Goal: Task Accomplishment & Management: Use online tool/utility

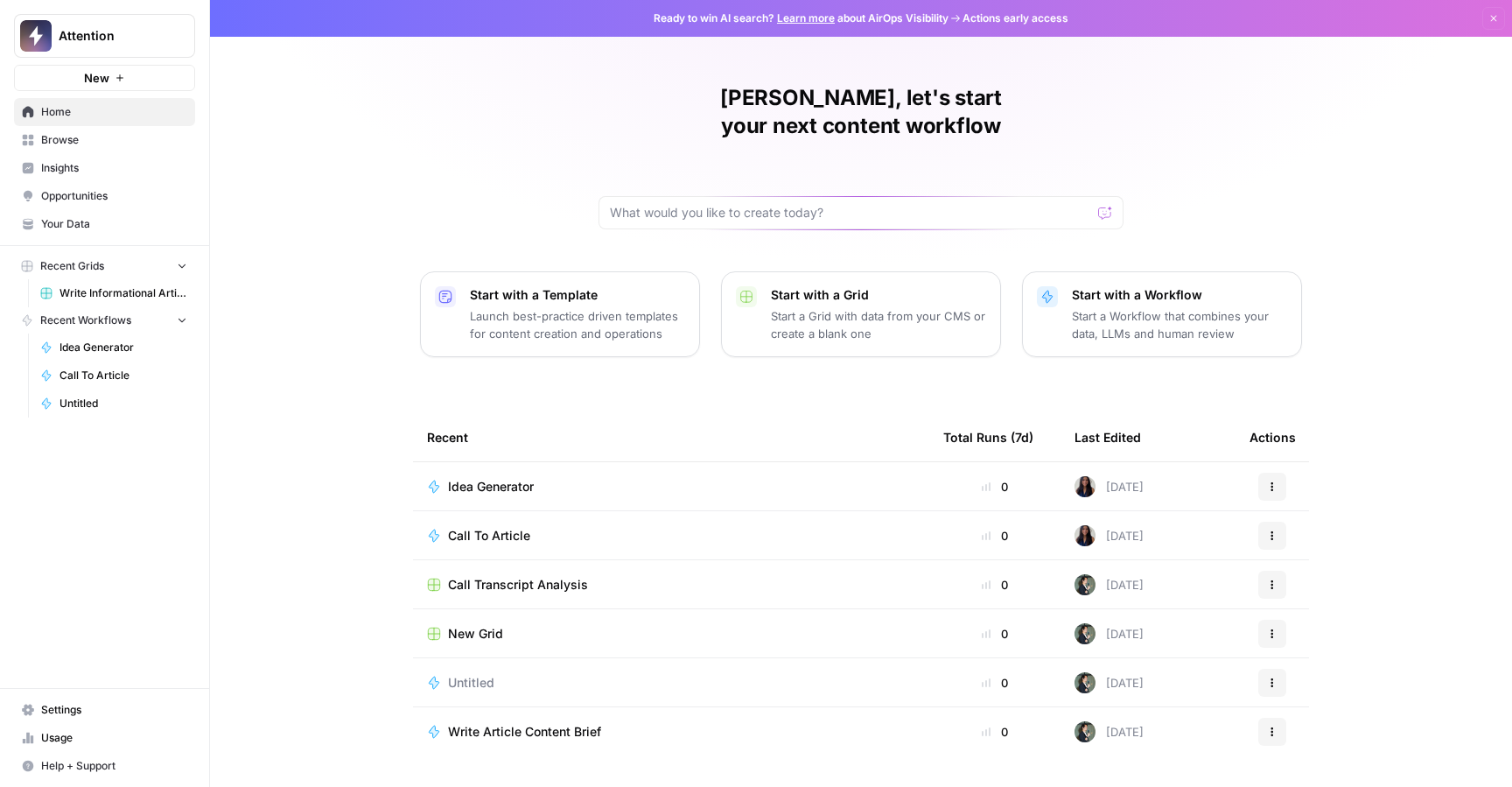
drag, startPoint x: 84, startPoint y: 227, endPoint x: 115, endPoint y: 233, distance: 31.6
click at [84, 227] on span "Your Data" at bounding box center [113, 223] width 146 height 16
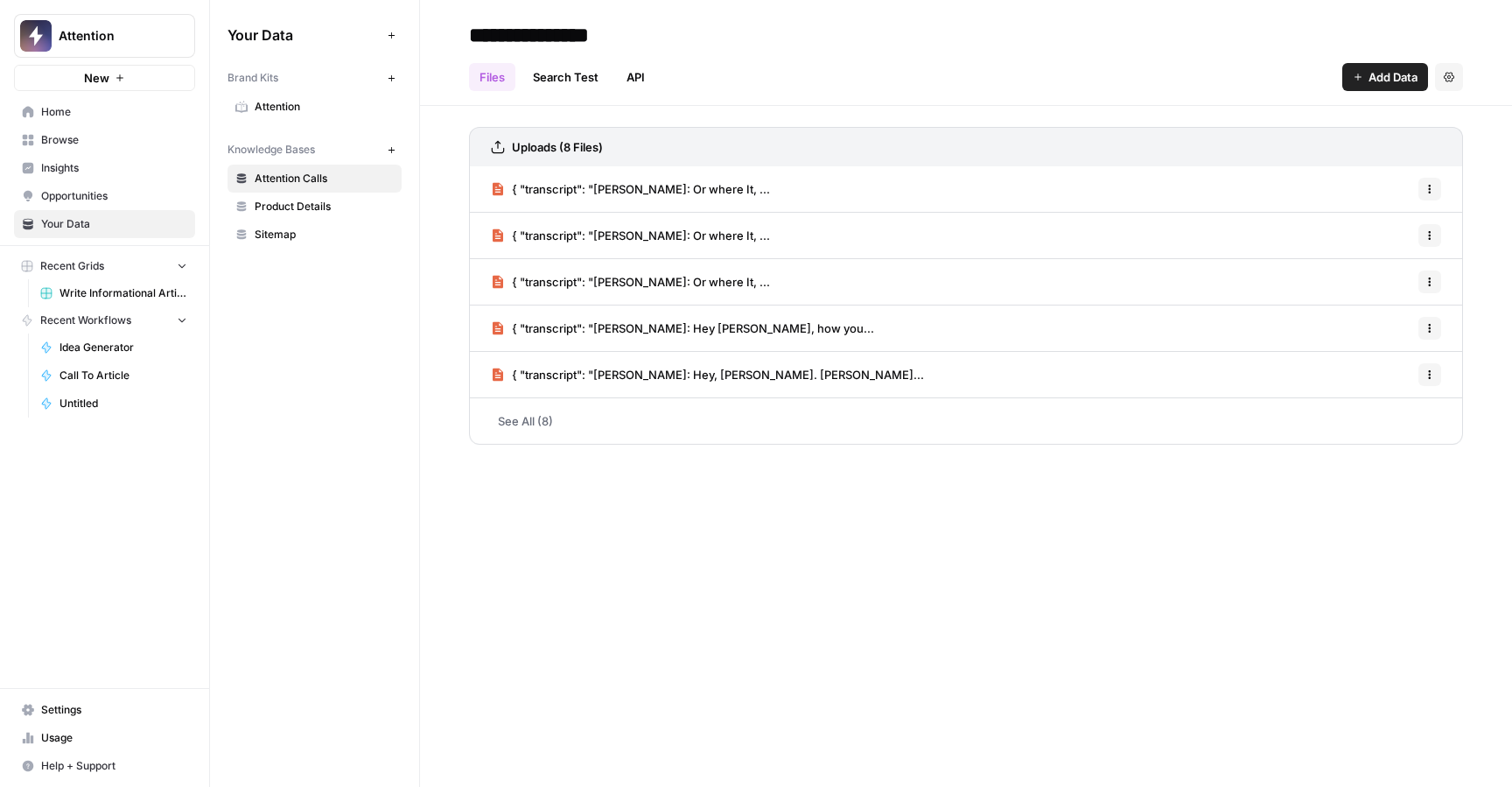
click at [525, 422] on link "See All (8)" at bounding box center [965, 420] width 994 height 46
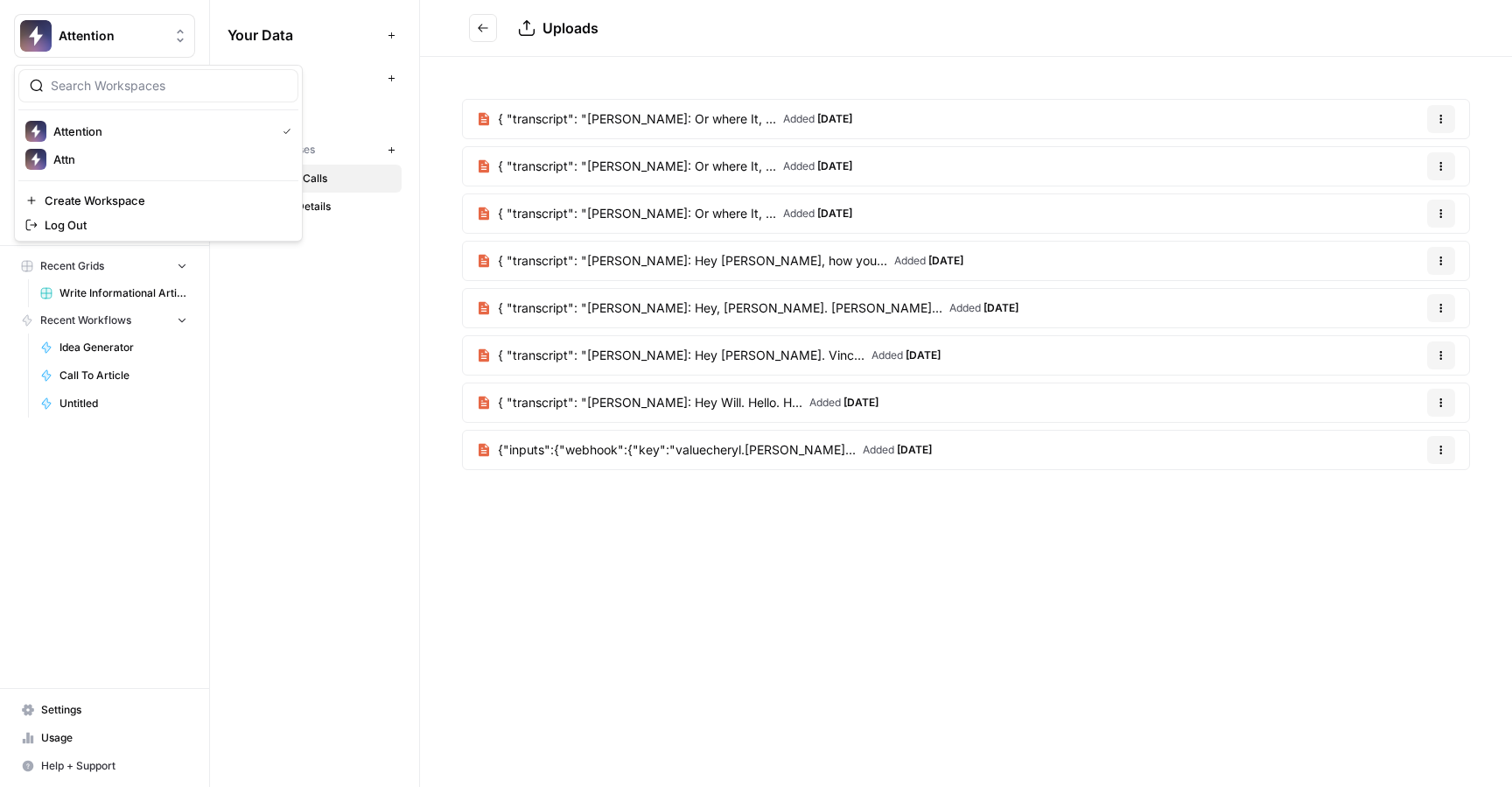
click at [125, 20] on button "Attention" at bounding box center [104, 35] width 181 height 44
drag, startPoint x: 140, startPoint y: 39, endPoint x: 161, endPoint y: 62, distance: 31.1
click at [140, 39] on span "Attention" at bounding box center [112, 35] width 106 height 18
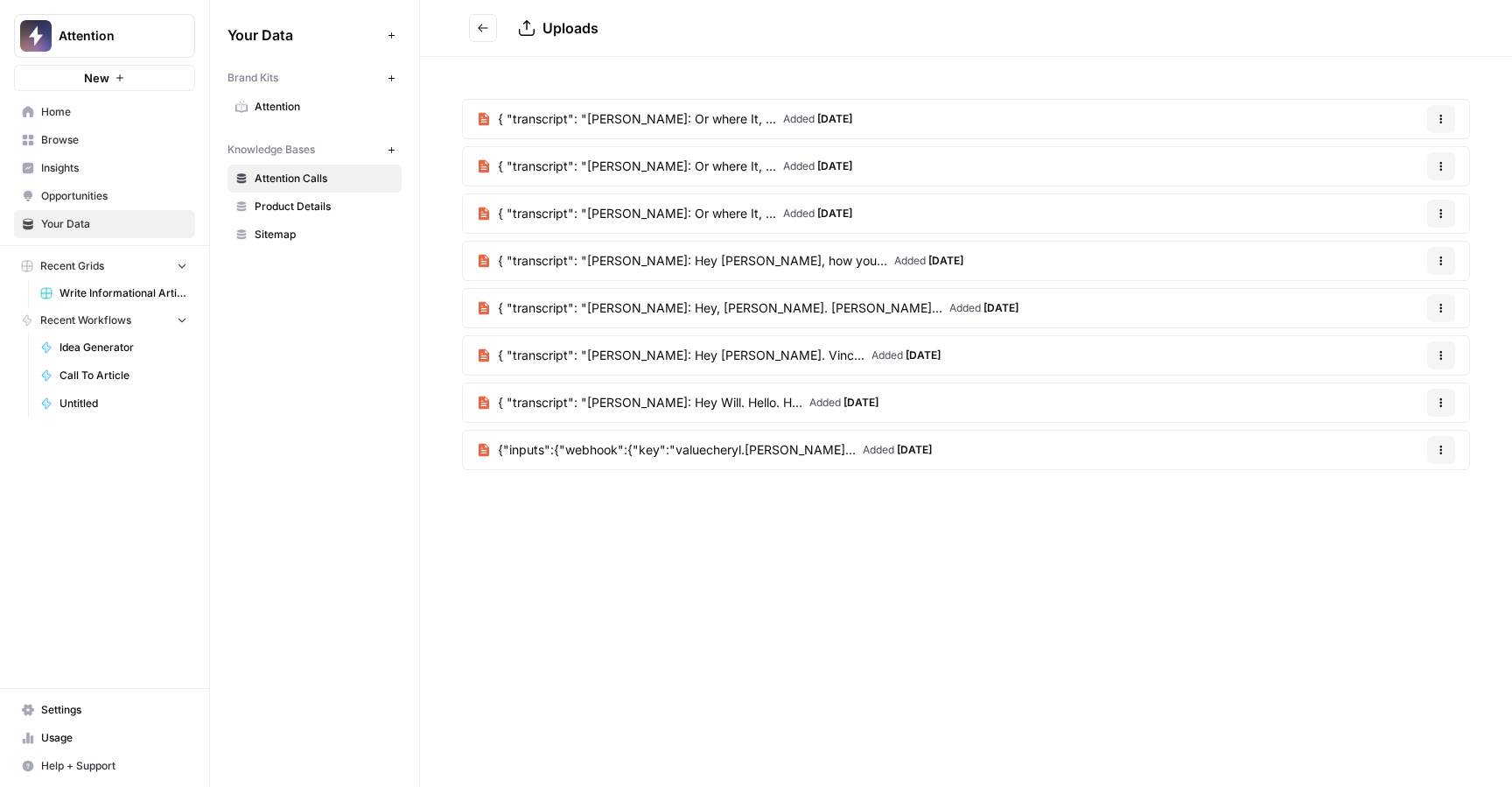
click at [60, 165] on span "Insights" at bounding box center [113, 167] width 146 height 16
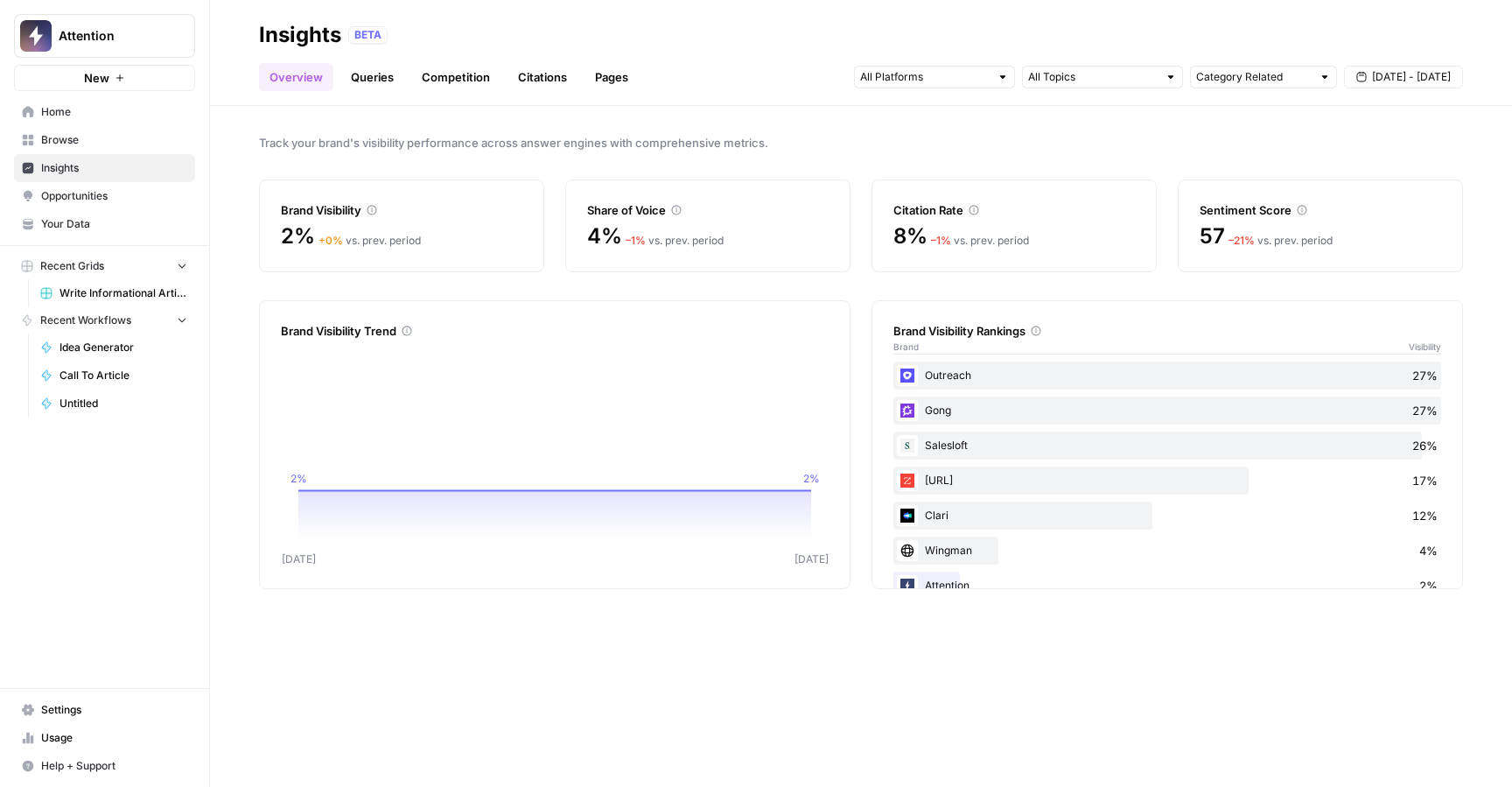
click at [93, 200] on span "Opportunities" at bounding box center [113, 195] width 146 height 16
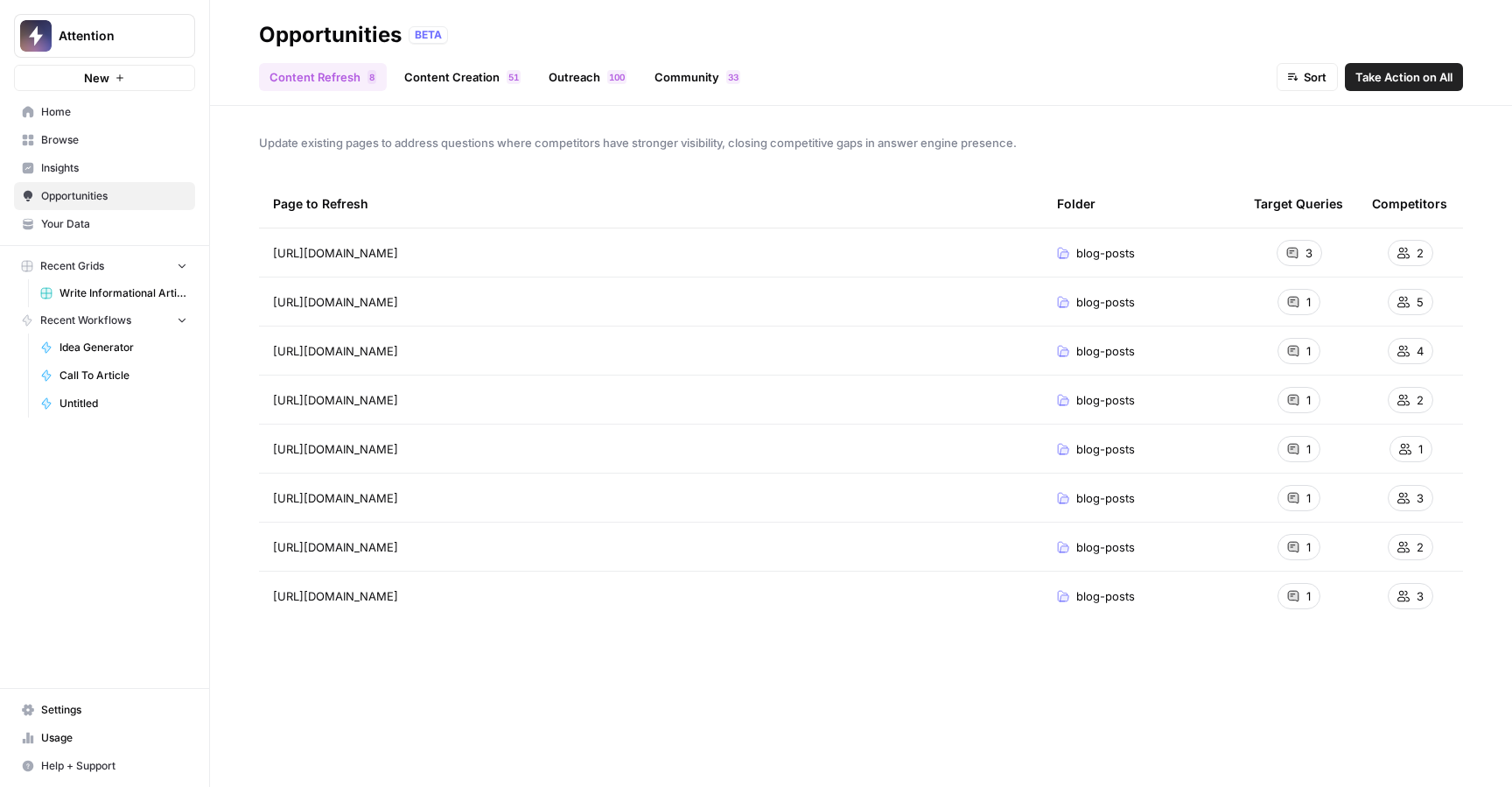
click at [90, 195] on span "Opportunities" at bounding box center [113, 195] width 146 height 16
click at [1288, 348] on icon at bounding box center [1293, 351] width 10 height 10
click at [1293, 348] on icon at bounding box center [1293, 351] width 10 height 10
click at [1306, 222] on div "Target Queries" at bounding box center [1298, 204] width 89 height 48
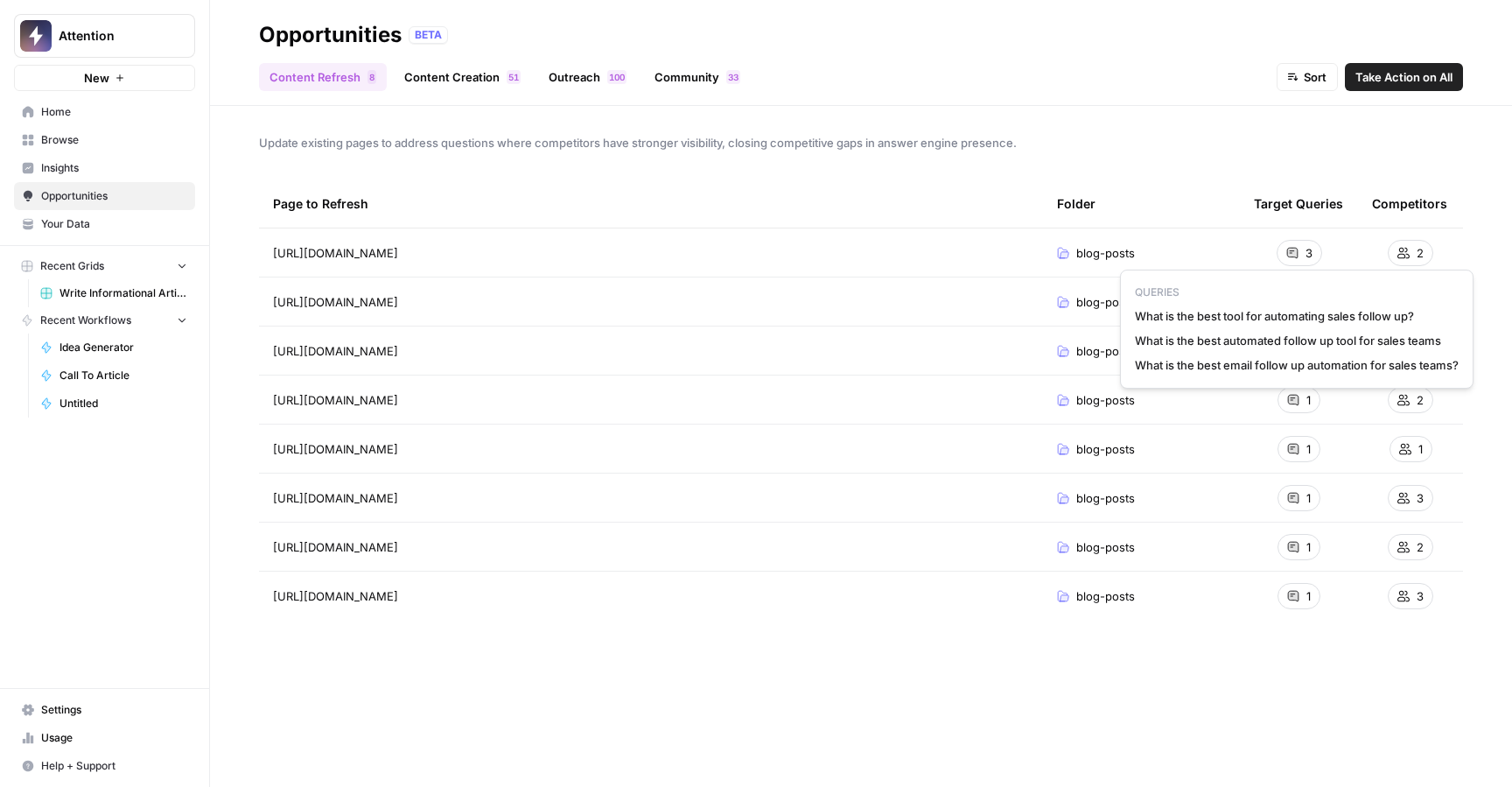
click at [1300, 247] on div "3" at bounding box center [1299, 253] width 46 height 26
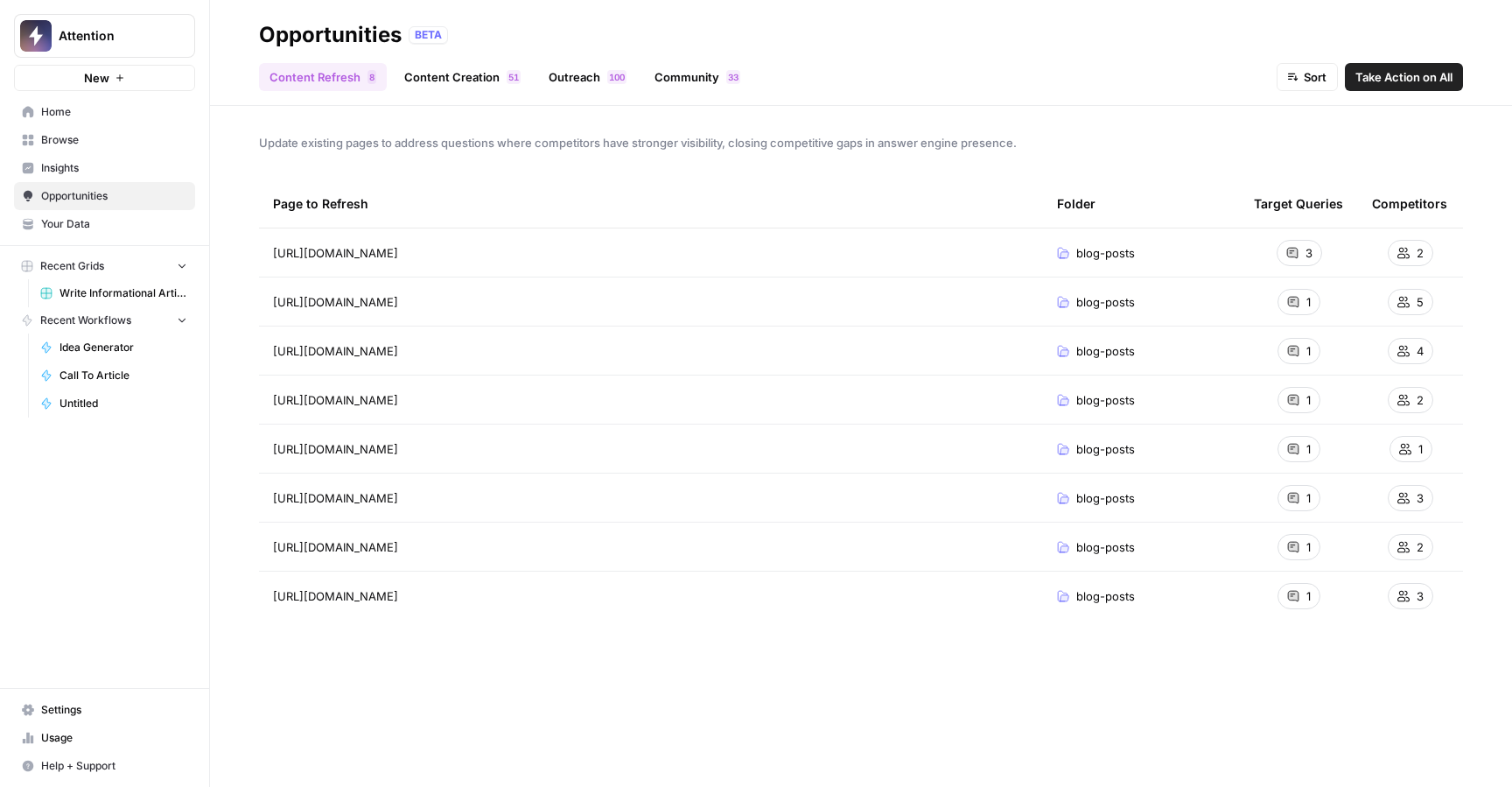
click at [1404, 255] on icon at bounding box center [1403, 252] width 12 height 11
click at [1373, 77] on span "Take Action on All" at bounding box center [1403, 76] width 97 height 18
click at [442, 97] on header "Opportunities BETA Content Refresh 8 Content Creation 1 5 Outreach 0 0 1 Commun…" at bounding box center [861, 53] width 1302 height 106
click at [446, 90] on link "Content Creation 1 5" at bounding box center [462, 77] width 138 height 28
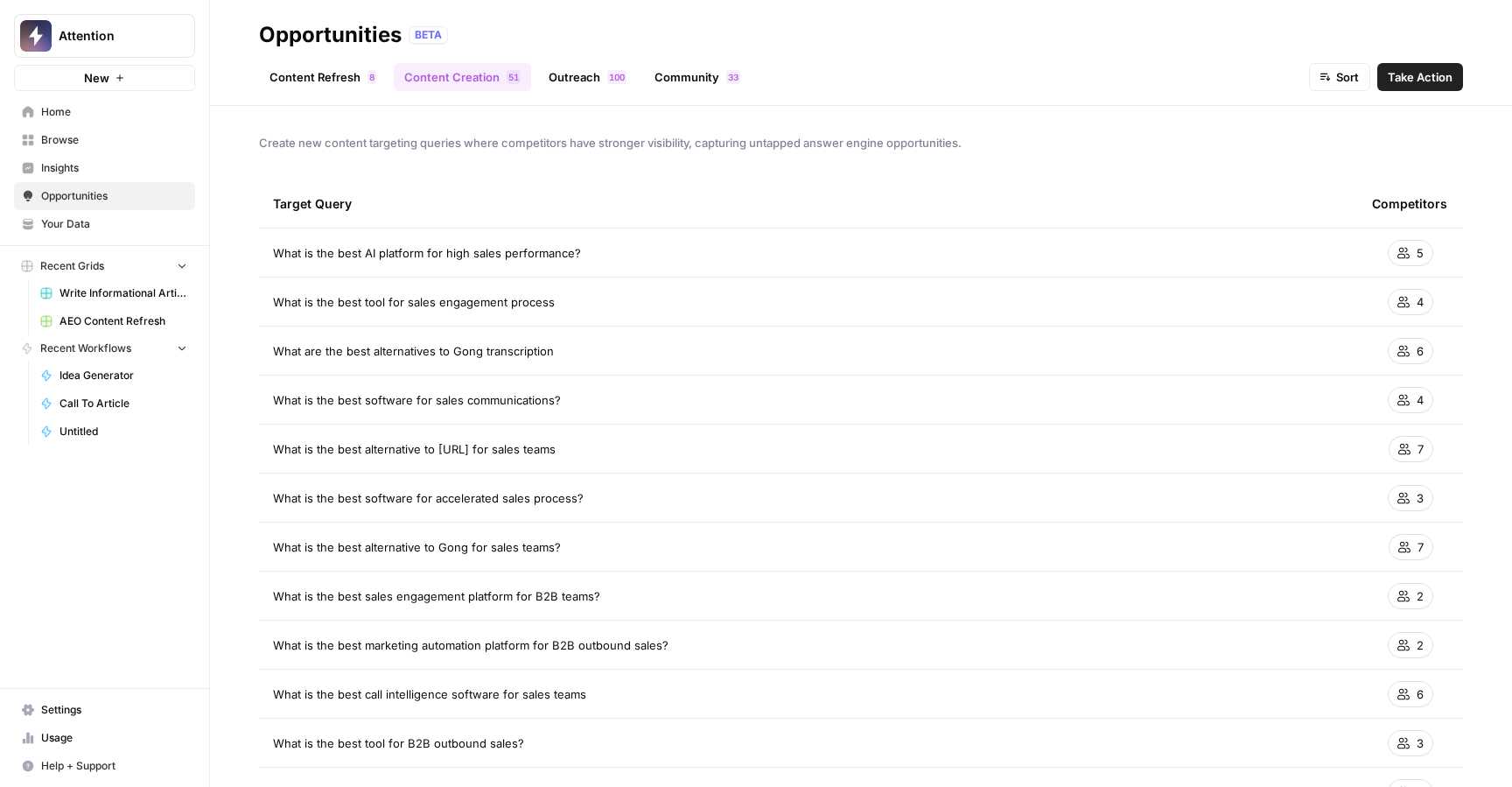
click at [325, 70] on link "Content Refresh 8" at bounding box center [322, 77] width 127 height 28
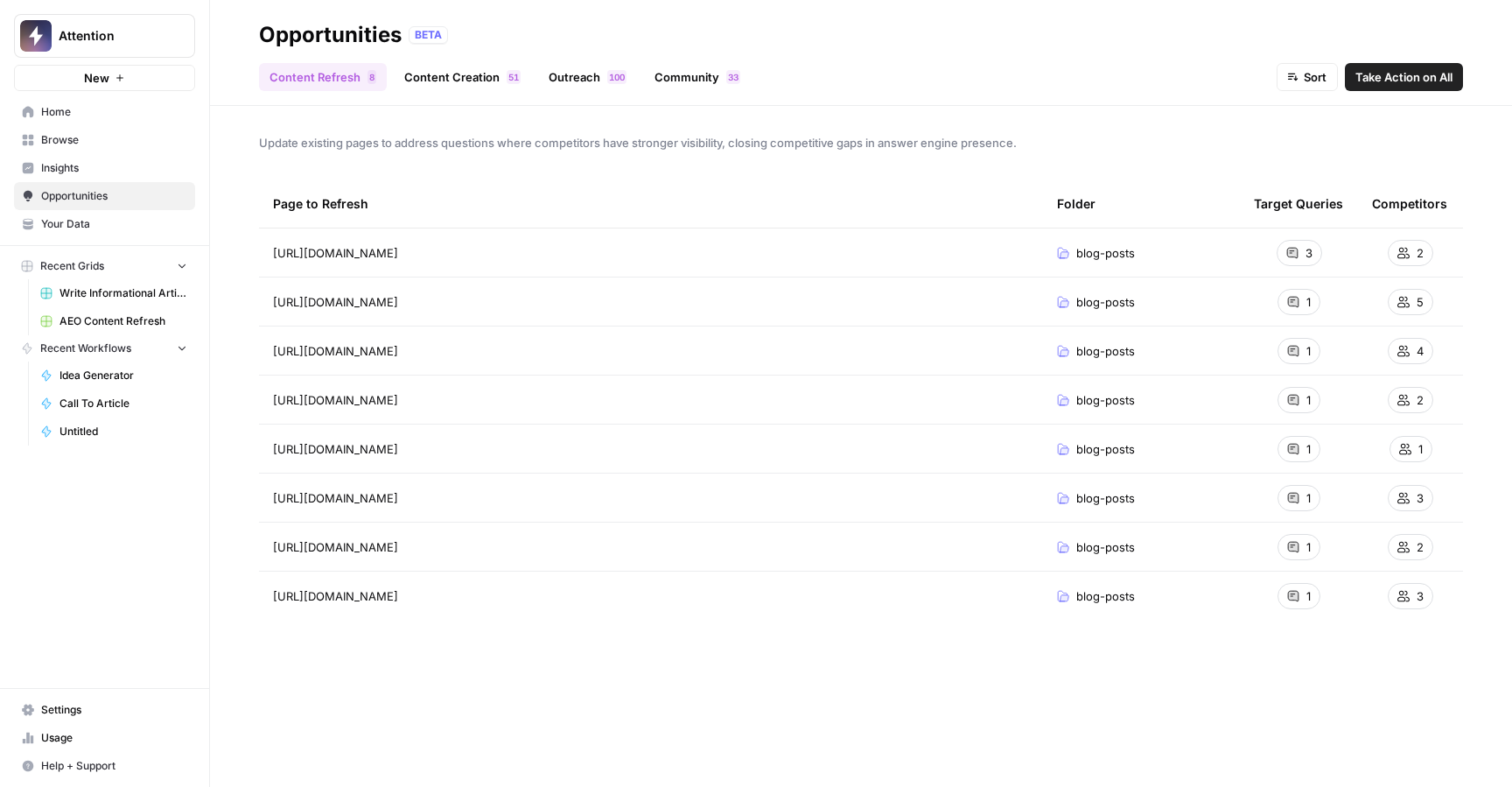
click at [451, 674] on div "Page to Refresh Folder Target Queries Competitors https://www.attention.com/blo…" at bounding box center [860, 469] width 1204 height 580
